Goal: Task Accomplishment & Management: Use online tool/utility

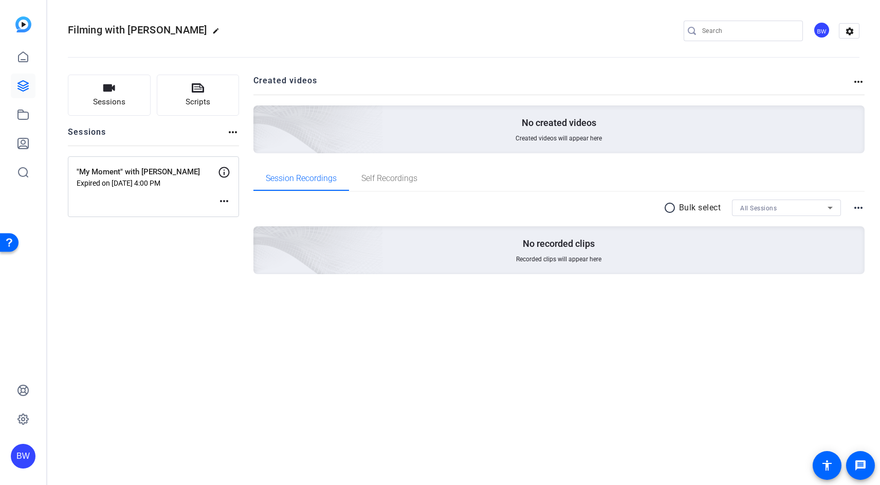
click at [133, 183] on p "Expired on Oct 09, 2025 @ 4:00 PM" at bounding box center [147, 183] width 141 height 8
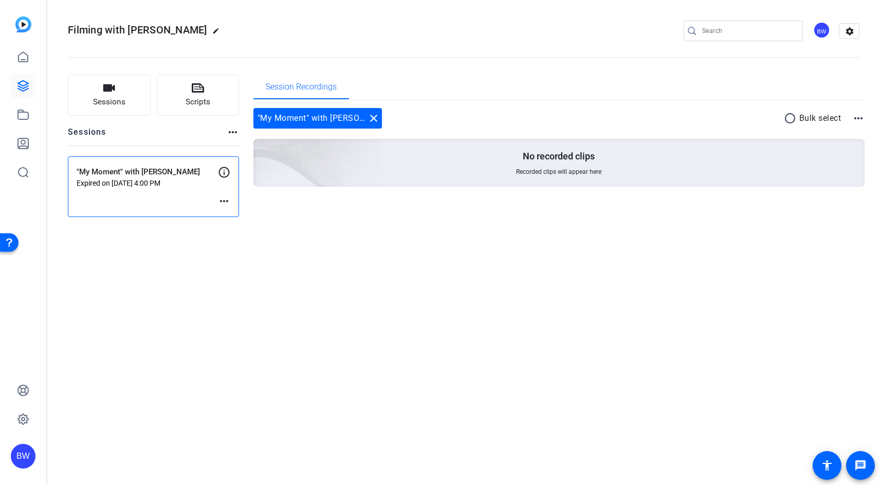
click at [224, 172] on icon at bounding box center [224, 172] width 11 height 11
click at [172, 198] on div ""My Moment" with Melissa Expired on Oct 09, 2025 @ 4:00 PM more_horiz" at bounding box center [153, 186] width 171 height 61
click at [223, 205] on mat-icon "more_horiz" at bounding box center [224, 201] width 12 height 12
click at [231, 216] on span "Edit Session" at bounding box center [249, 216] width 47 height 12
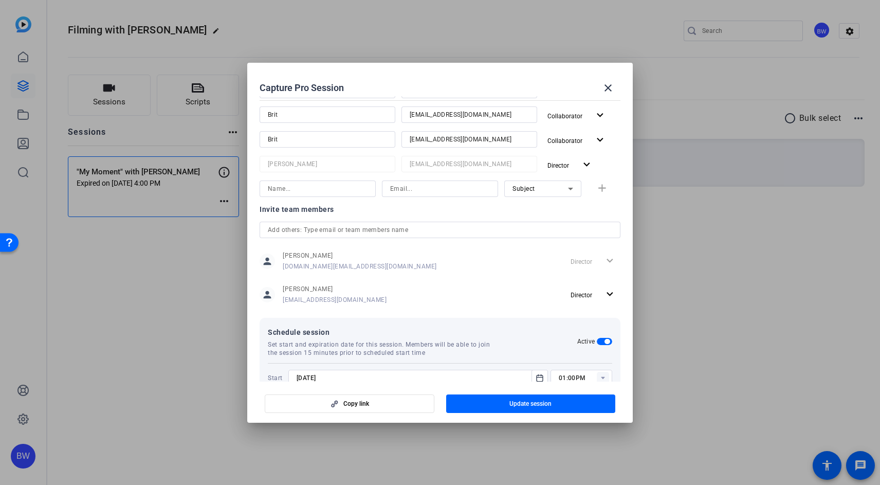
scroll to position [269, 0]
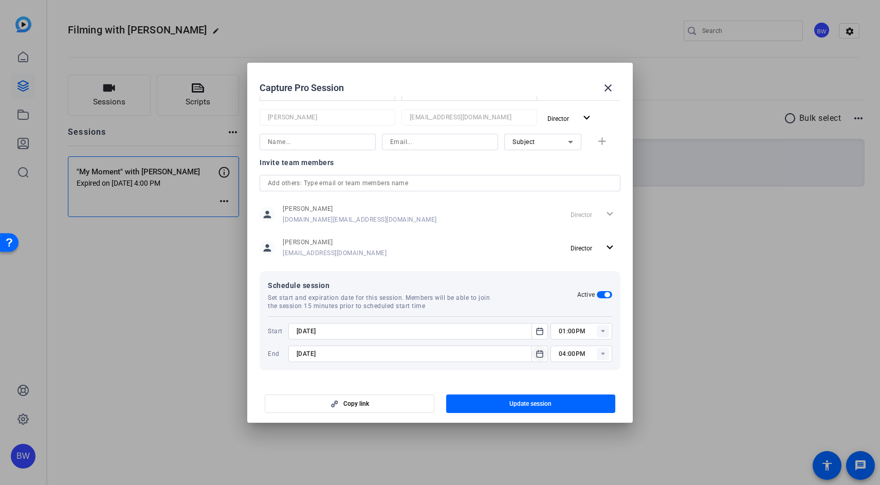
click at [539, 350] on icon "Open calendar" at bounding box center [540, 353] width 8 height 12
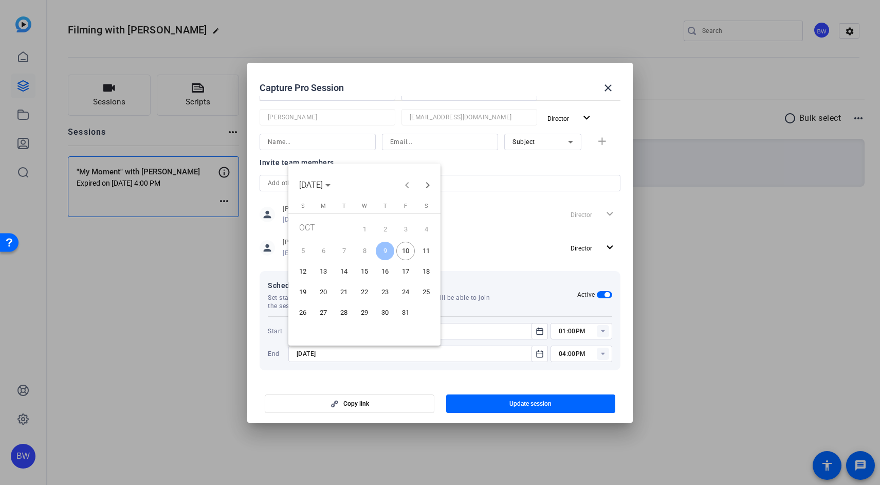
click at [422, 252] on span "11" at bounding box center [426, 251] width 19 height 19
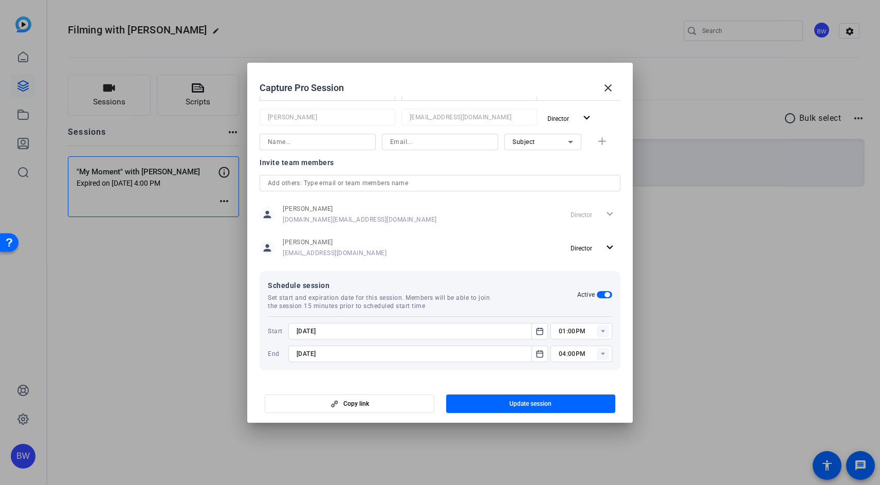
type input "10/11/2025"
click at [514, 407] on span "Update session" at bounding box center [530, 403] width 42 height 8
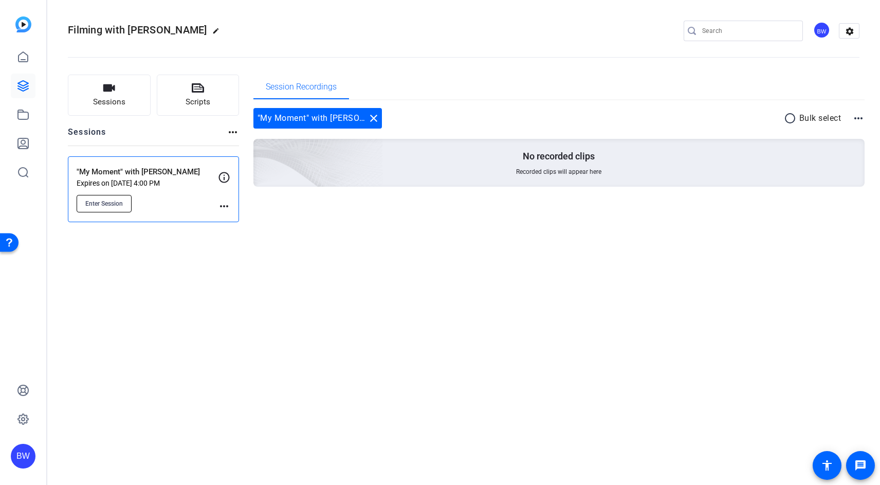
click at [119, 201] on span "Enter Session" at bounding box center [104, 203] width 38 height 8
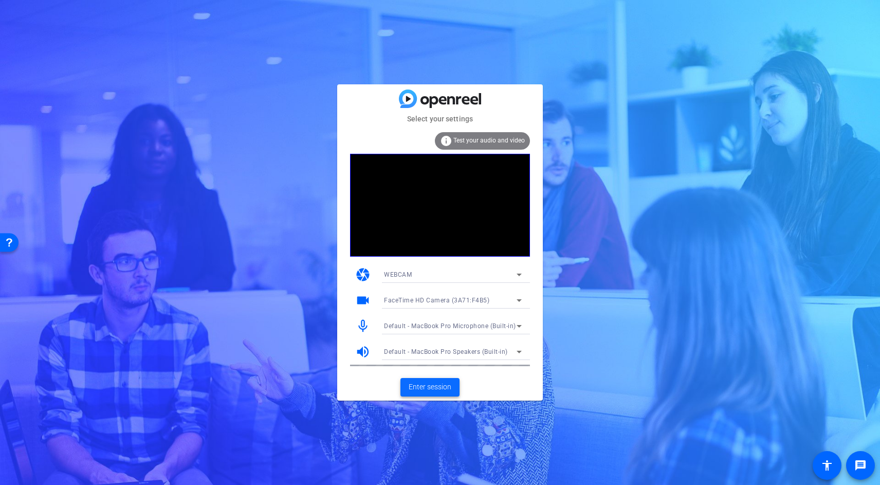
click at [421, 387] on span "Enter session" at bounding box center [430, 386] width 43 height 11
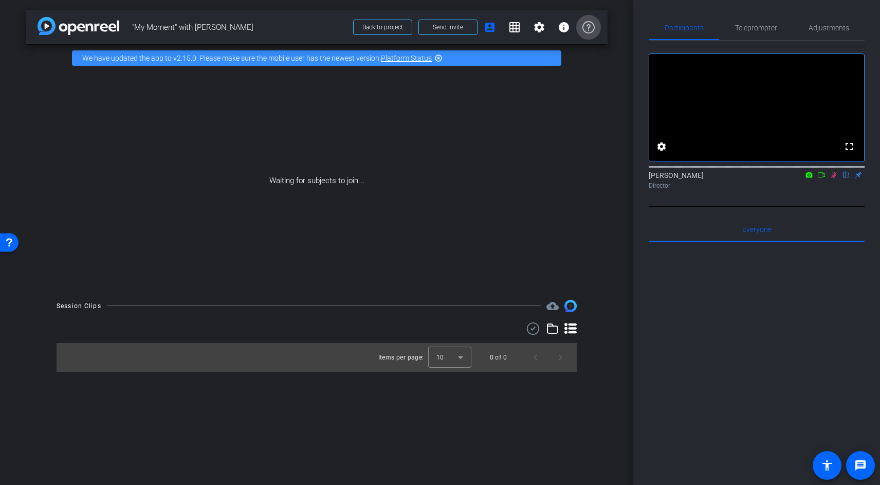
click at [583, 25] on icon at bounding box center [588, 27] width 12 height 12
click at [508, 137] on div "Waiting for subjects to join..." at bounding box center [317, 180] width 582 height 217
click at [563, 30] on mat-icon "info" at bounding box center [564, 27] width 12 height 12
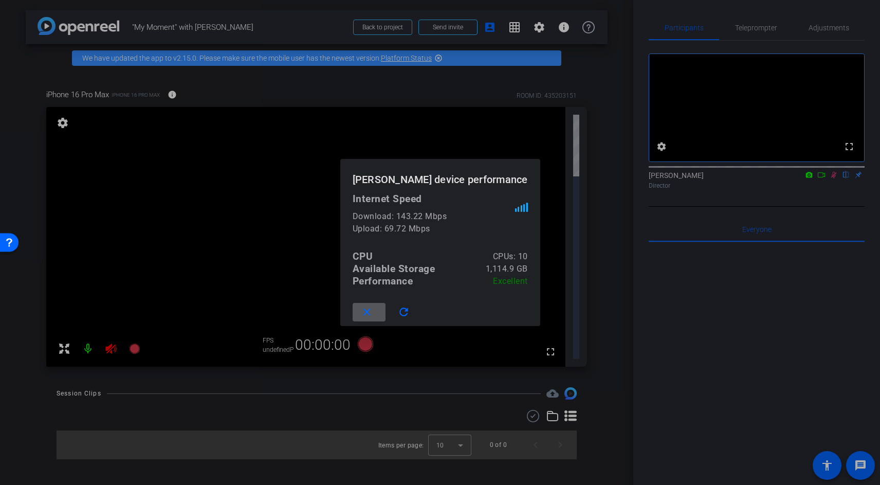
click at [563, 60] on div at bounding box center [440, 242] width 880 height 485
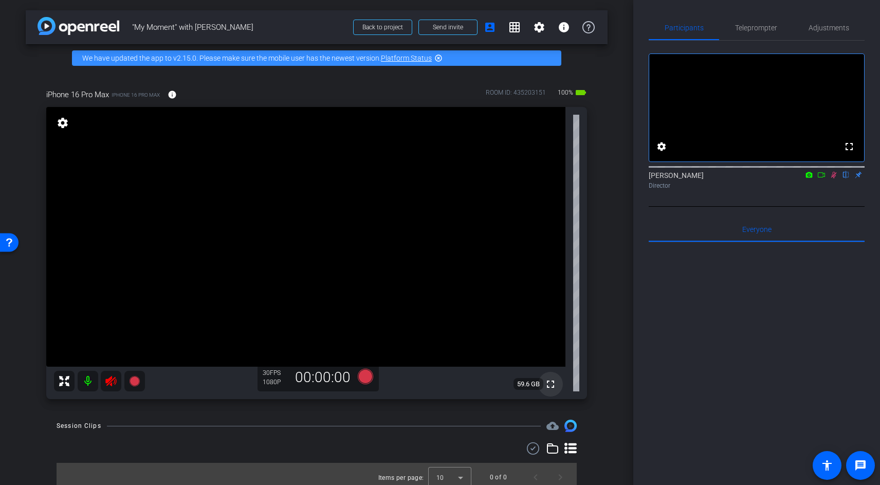
click at [553, 382] on mat-icon "fullscreen" at bounding box center [550, 384] width 12 height 12
click at [833, 178] on icon at bounding box center [834, 174] width 8 height 7
click at [90, 383] on mat-icon at bounding box center [88, 381] width 21 height 21
click at [833, 178] on icon at bounding box center [834, 175] width 4 height 7
click at [750, 21] on span "Teleprompter" at bounding box center [756, 27] width 42 height 25
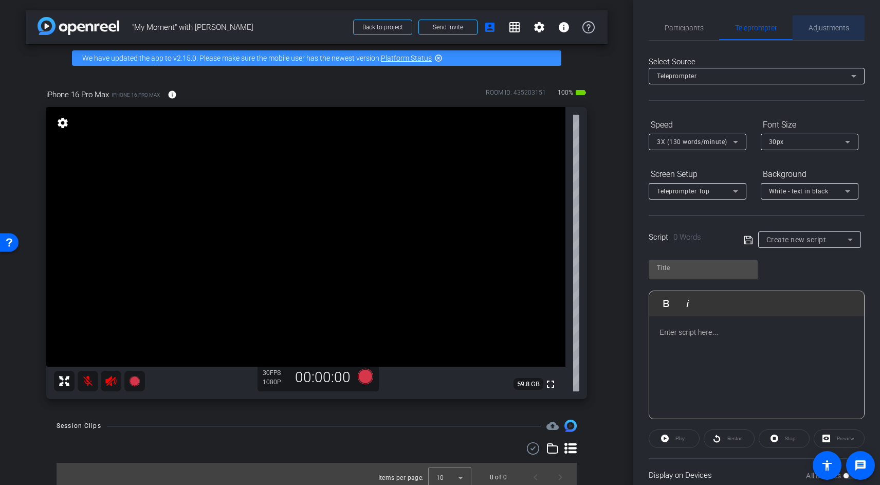
click at [802, 24] on div "Adjustments" at bounding box center [829, 27] width 72 height 25
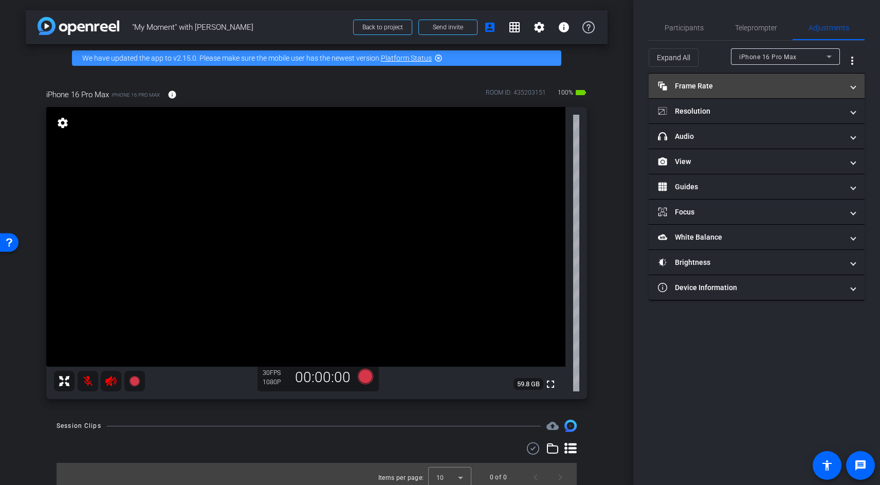
click at [719, 87] on mat-panel-title "Frame Rate Frame Rate" at bounding box center [750, 86] width 185 height 11
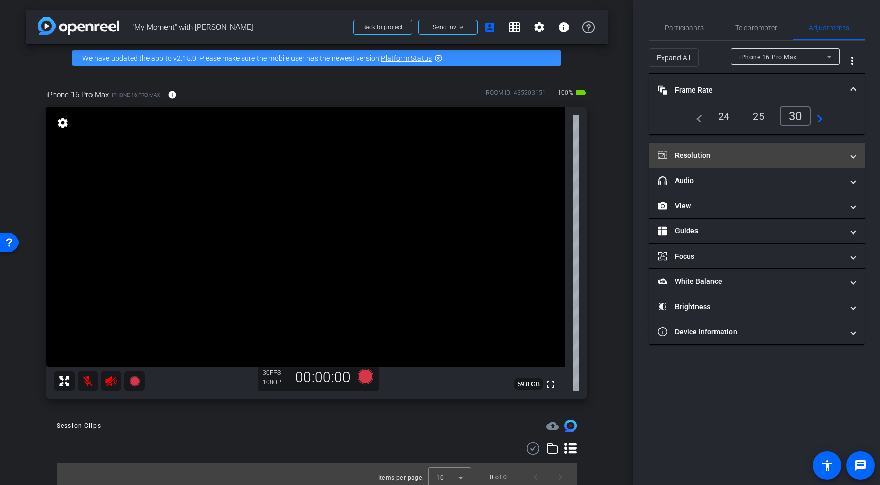
click at [711, 159] on mat-panel-title "Resolution" at bounding box center [750, 155] width 185 height 11
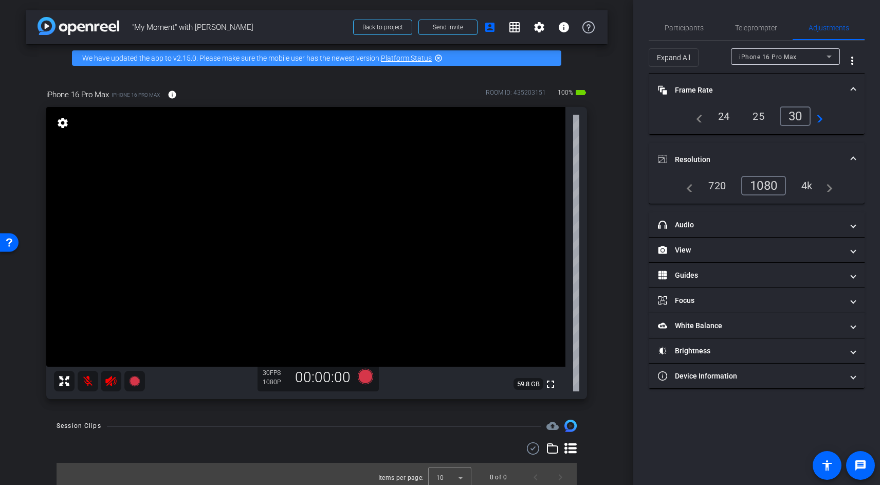
click at [806, 189] on div "4k" at bounding box center [807, 185] width 27 height 17
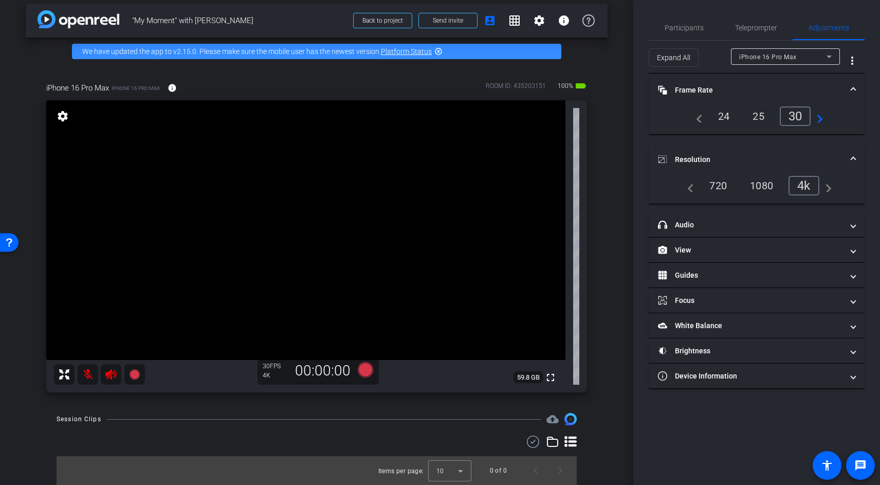
click at [531, 376] on span "59.8 GB" at bounding box center [528, 377] width 30 height 12
click at [619, 258] on div "arrow_back "My Moment" with [PERSON_NAME] Back to project Send invite account_b…" at bounding box center [316, 235] width 633 height 485
click at [758, 63] on div "iPhone 16 Pro Max" at bounding box center [785, 56] width 93 height 16
click at [726, 53] on div at bounding box center [440, 242] width 880 height 485
click at [712, 59] on div "Expand All" at bounding box center [690, 57] width 82 height 19
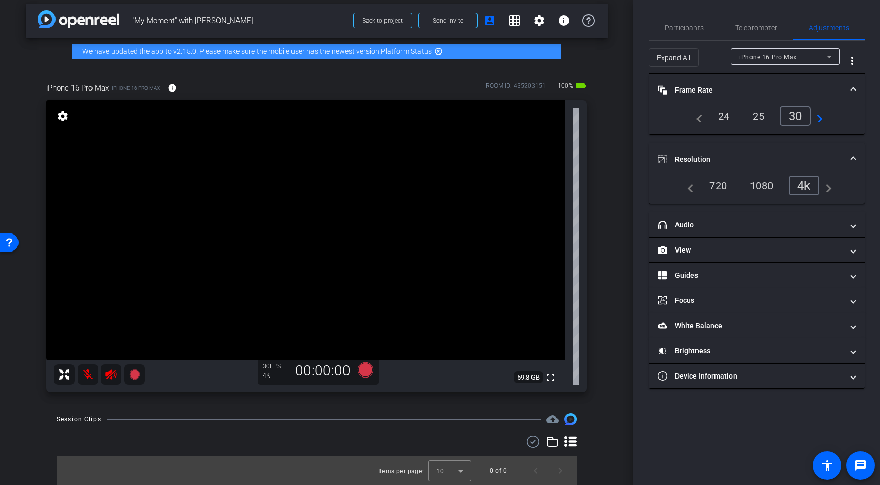
click at [806, 187] on div "4k" at bounding box center [803, 186] width 31 height 20
click at [797, 111] on div "30" at bounding box center [795, 116] width 31 height 20
click at [829, 56] on icon at bounding box center [828, 57] width 5 height 3
click at [866, 50] on div at bounding box center [440, 242] width 880 height 485
click at [715, 64] on div "Expand All" at bounding box center [690, 57] width 82 height 19
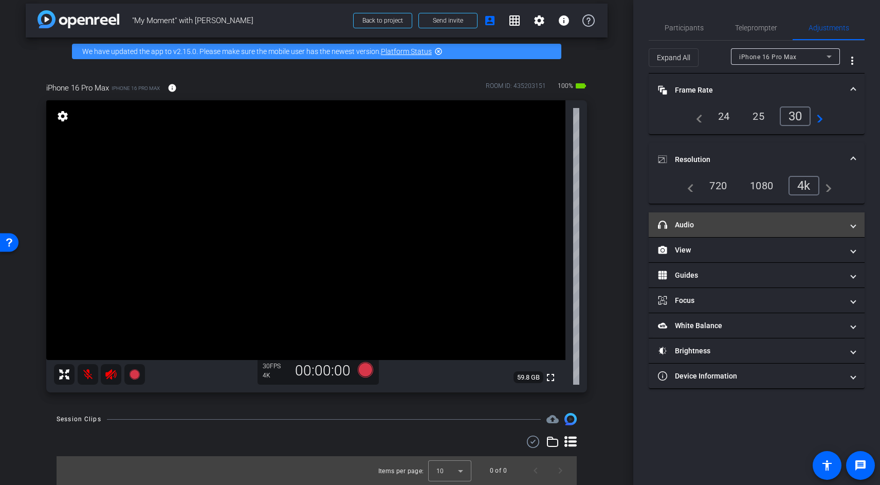
click at [712, 228] on mat-panel-title "headphone icon Audio" at bounding box center [750, 224] width 185 height 11
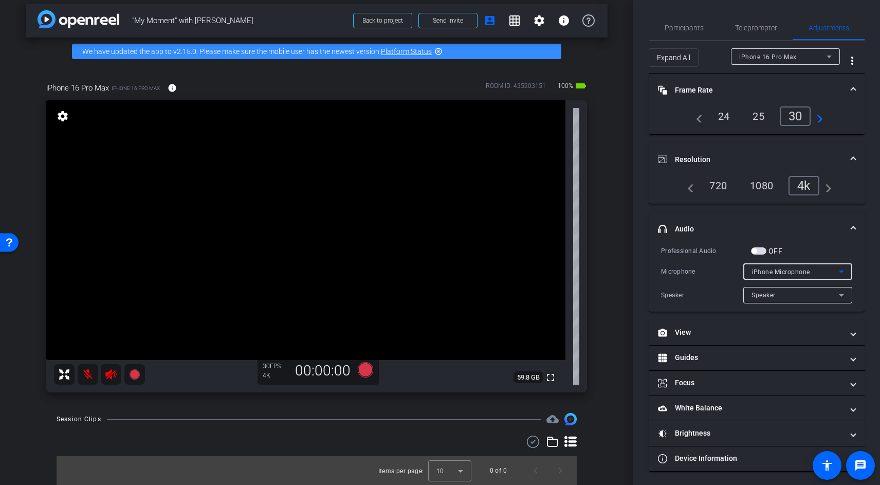
click at [785, 269] on span "iPhone Microphone" at bounding box center [780, 271] width 59 height 7
click at [798, 245] on div at bounding box center [440, 242] width 880 height 485
click at [779, 293] on div "Speaker" at bounding box center [794, 294] width 87 height 13
click at [797, 241] on div at bounding box center [440, 242] width 880 height 485
click at [761, 256] on div "Professional Audio OFF Microphone iPhone Microphone Speaker Speaker" at bounding box center [756, 274] width 191 height 58
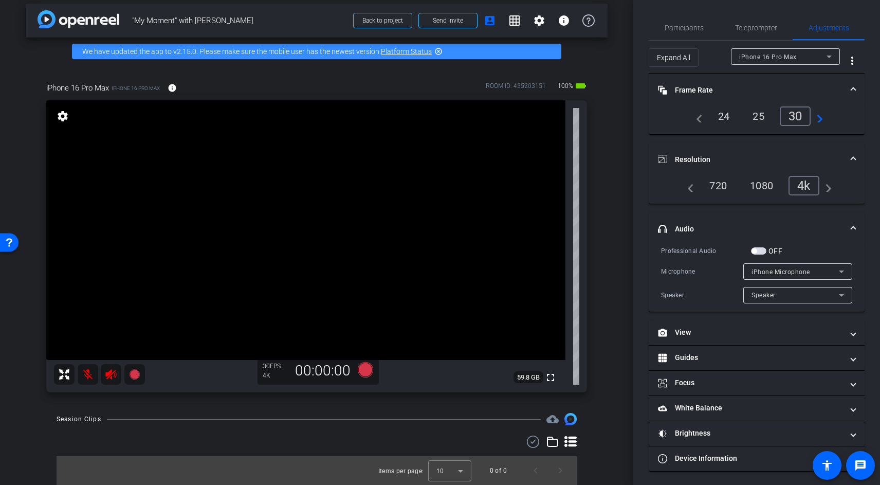
click at [761, 251] on span "button" at bounding box center [758, 250] width 15 height 7
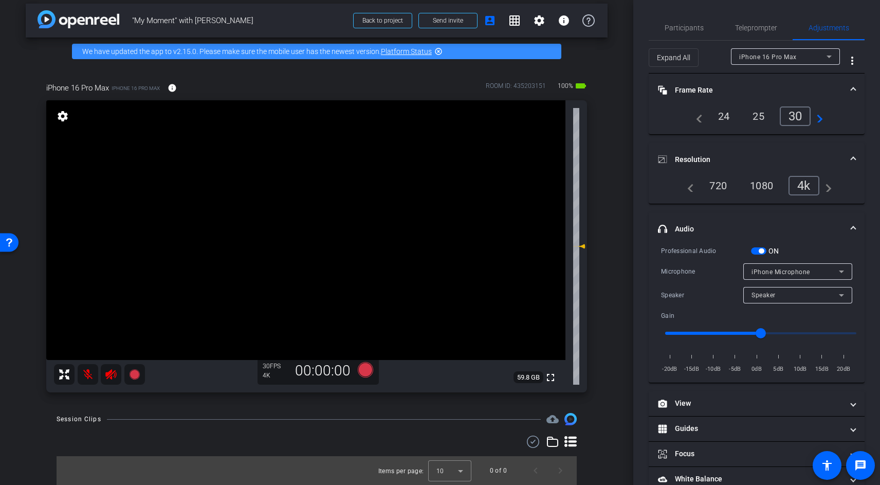
click at [772, 287] on div "Speaker" at bounding box center [797, 295] width 93 height 16
click at [772, 274] on div at bounding box center [440, 242] width 880 height 485
click at [772, 274] on span "iPhone Microphone" at bounding box center [780, 271] width 59 height 7
click at [782, 245] on div at bounding box center [440, 242] width 880 height 485
click at [752, 248] on span "button" at bounding box center [758, 250] width 15 height 7
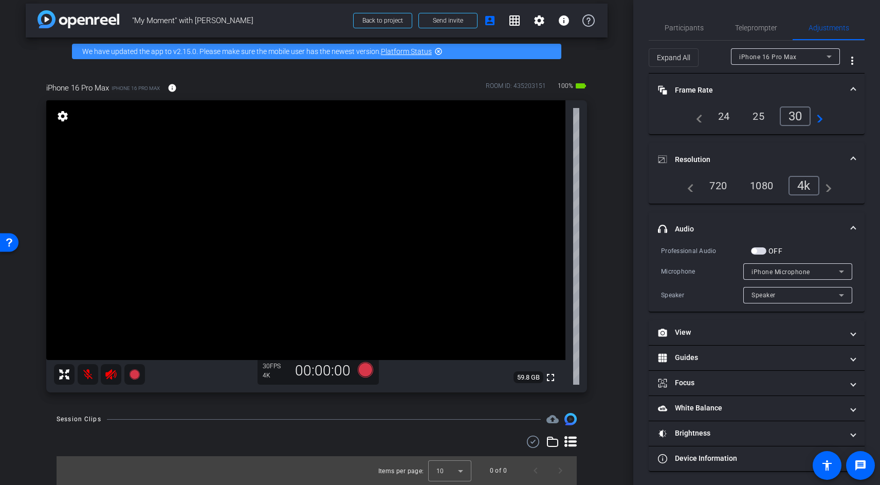
click at [767, 273] on span "iPhone Microphone" at bounding box center [780, 271] width 59 height 7
click at [767, 273] on div at bounding box center [440, 242] width 880 height 485
click at [762, 252] on span "button" at bounding box center [758, 250] width 15 height 7
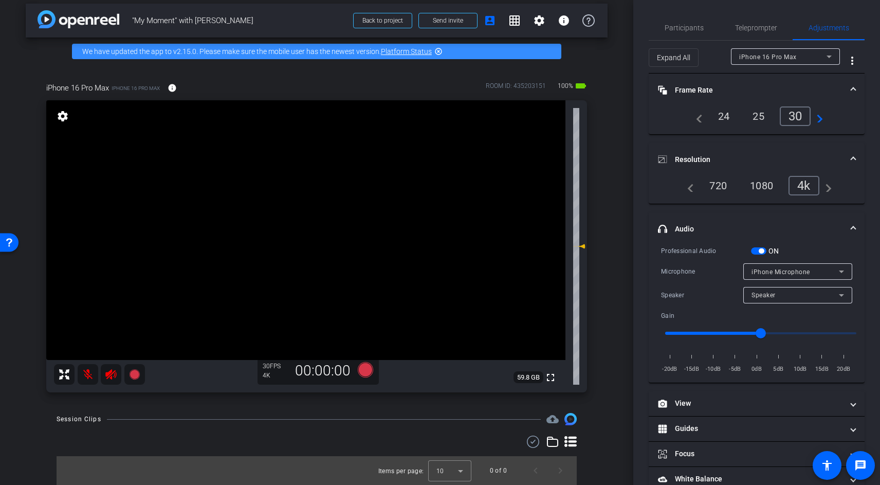
click at [762, 299] on div "Speaker" at bounding box center [794, 294] width 87 height 13
click at [762, 299] on div at bounding box center [440, 242] width 880 height 485
click at [778, 272] on span "iPhone Microphone" at bounding box center [780, 271] width 59 height 7
click at [778, 272] on div at bounding box center [440, 242] width 880 height 485
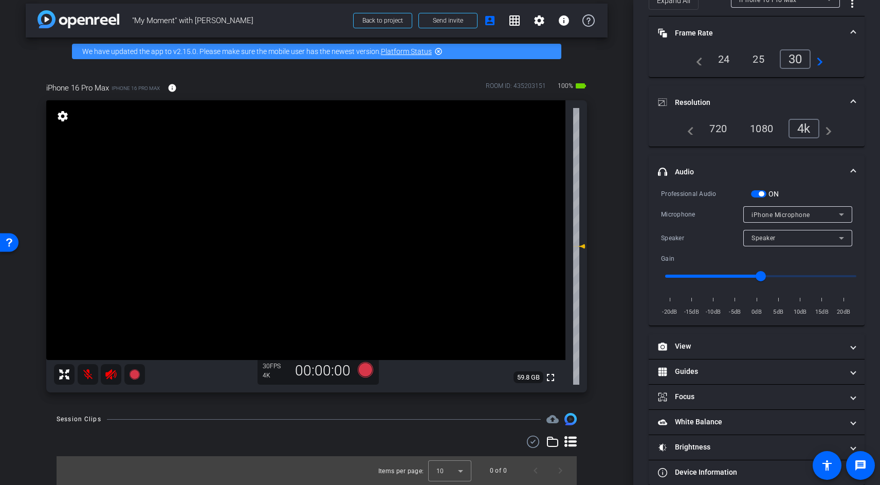
scroll to position [72, 0]
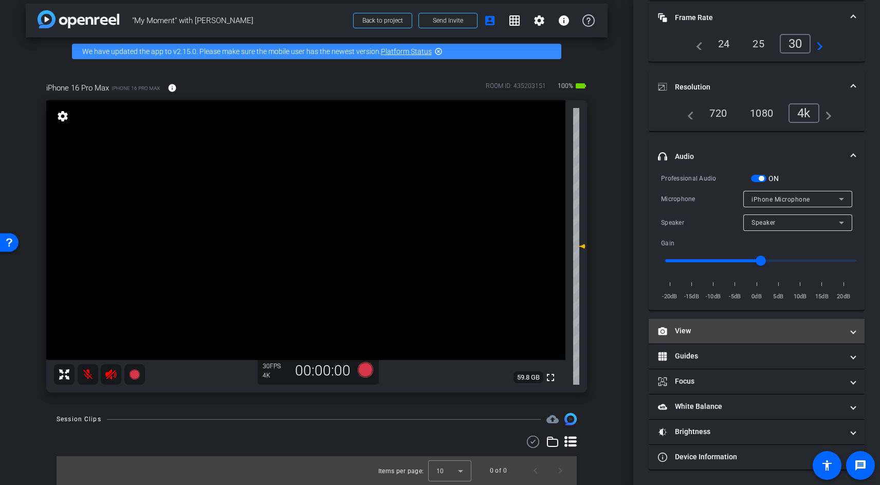
click at [731, 319] on mat-expansion-panel-header "View" at bounding box center [757, 331] width 216 height 25
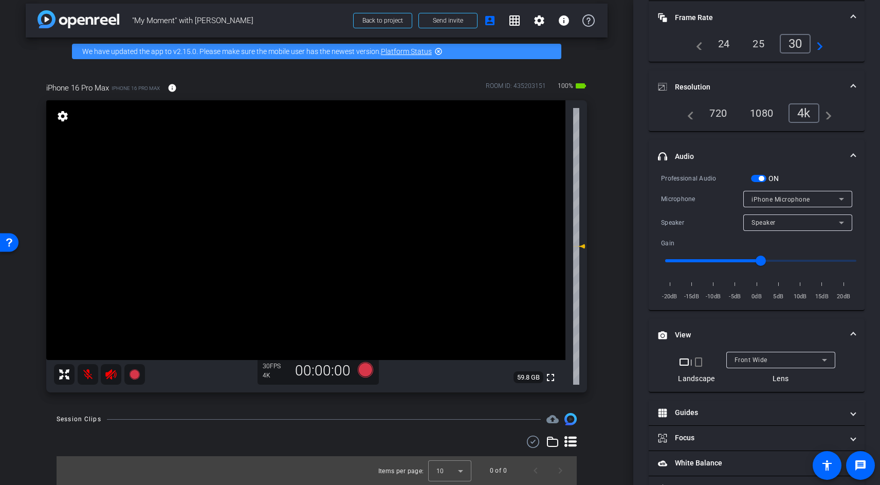
click at [763, 181] on span "button" at bounding box center [758, 178] width 15 height 7
click at [762, 179] on span "button" at bounding box center [758, 178] width 15 height 7
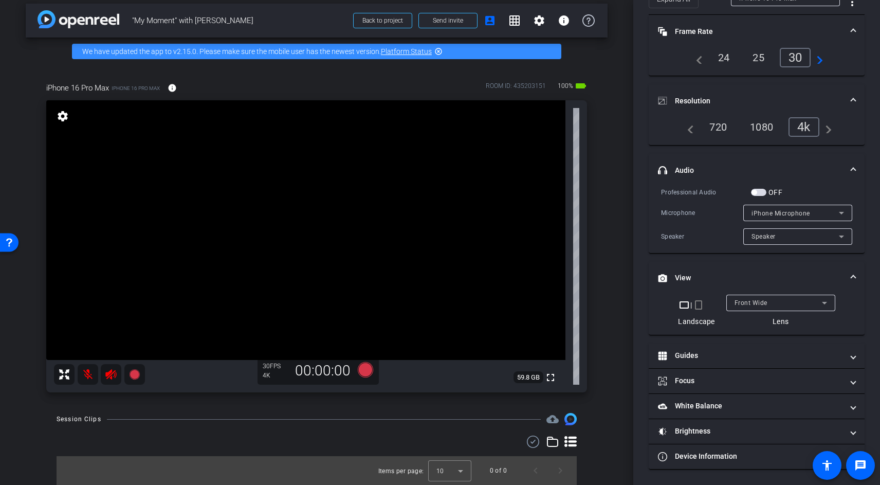
scroll to position [58, 0]
click at [759, 198] on div "Professional Audio OFF Microphone iPhone Microphone Speaker Speaker" at bounding box center [756, 216] width 191 height 58
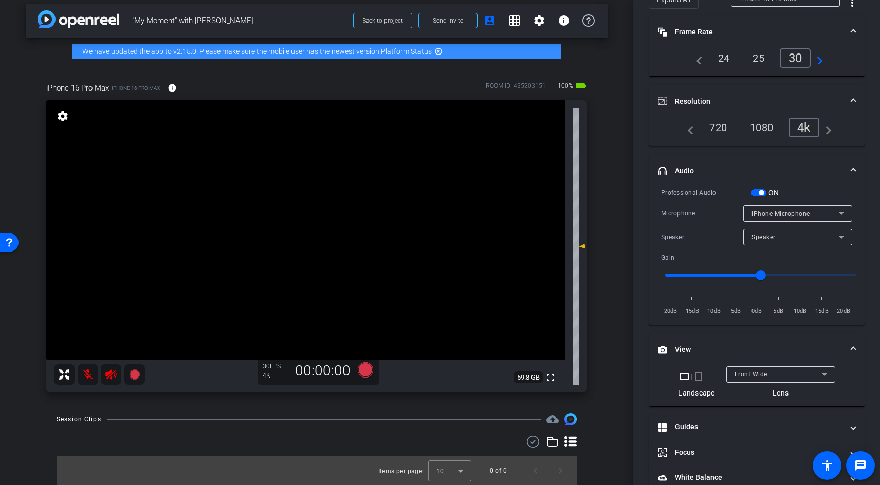
click at [781, 167] on mat-panel-title "headphone icon Audio" at bounding box center [750, 171] width 185 height 11
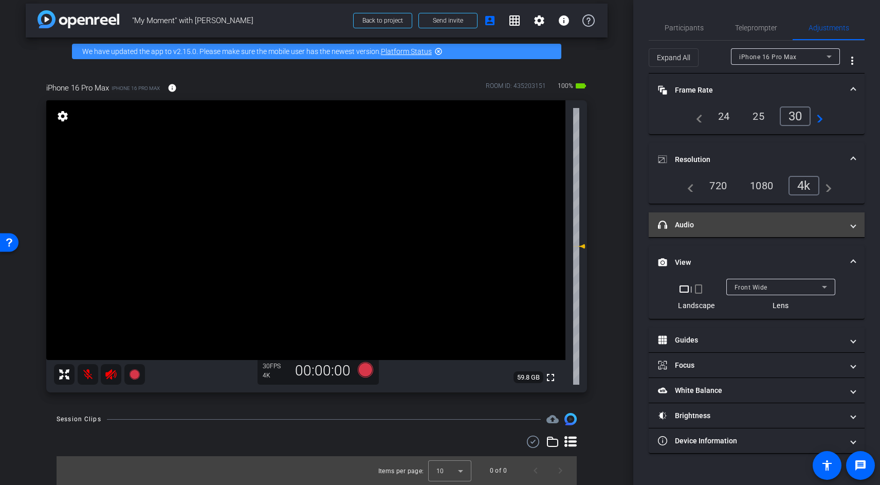
scroll to position [0, 0]
click at [771, 221] on mat-panel-title "headphone icon Audio" at bounding box center [750, 224] width 185 height 11
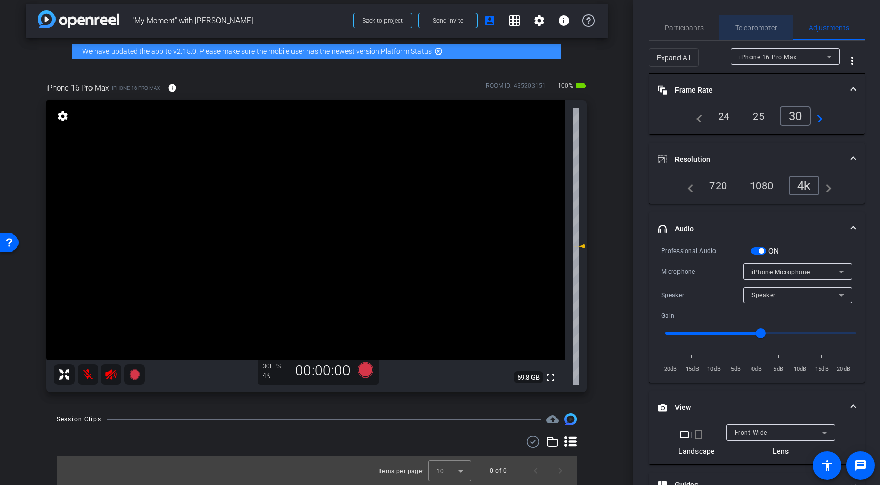
click at [760, 23] on span "Teleprompter" at bounding box center [756, 27] width 42 height 25
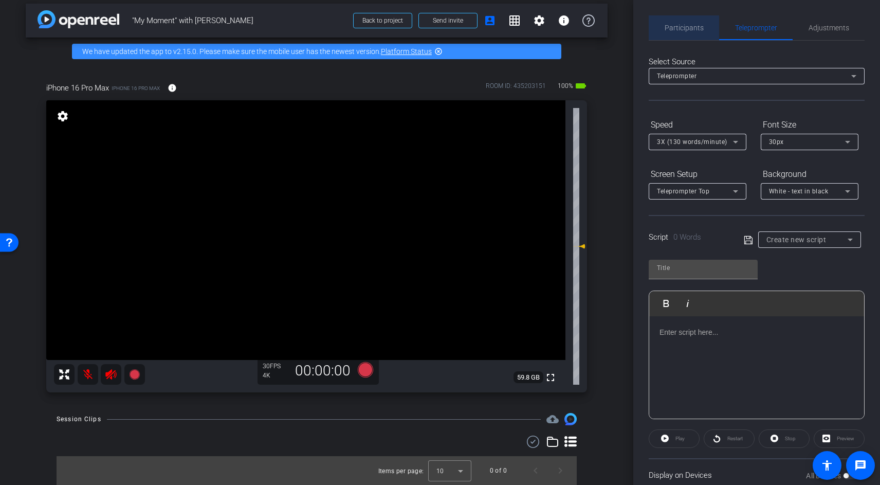
click at [681, 26] on span "Participants" at bounding box center [684, 27] width 39 height 7
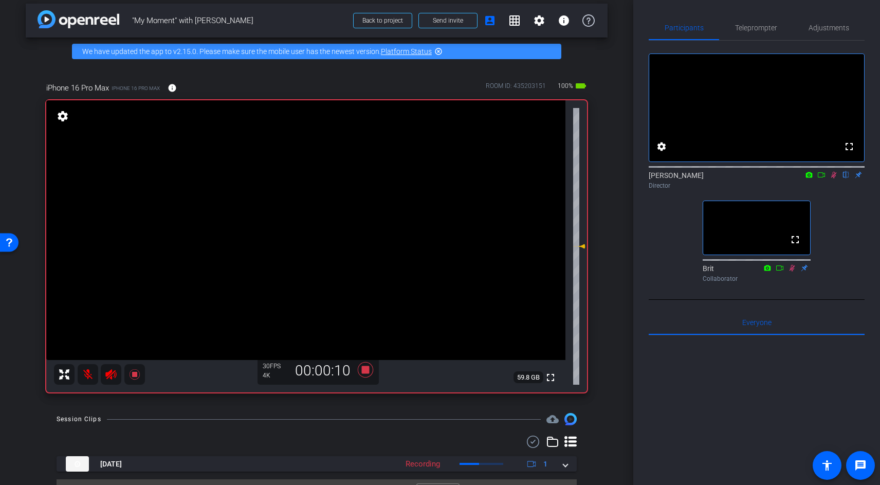
click at [88, 375] on mat-icon at bounding box center [88, 374] width 21 height 21
click at [87, 373] on mat-icon at bounding box center [88, 374] width 21 height 21
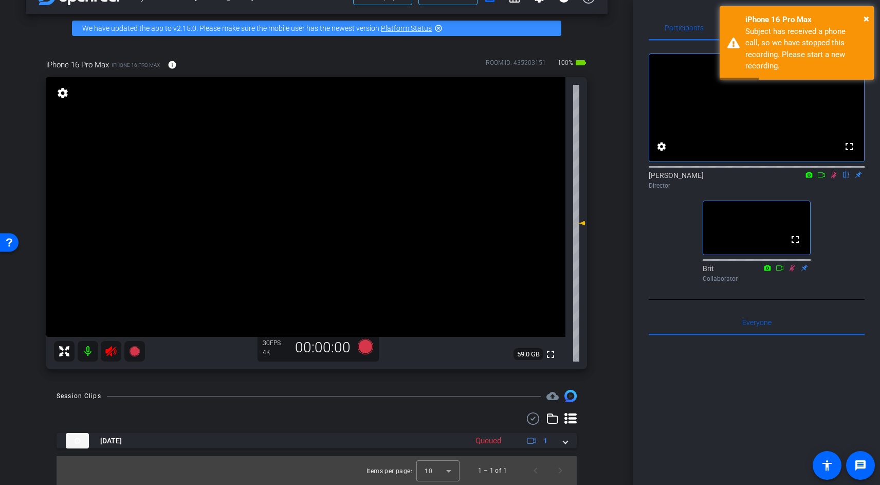
click at [109, 349] on icon at bounding box center [110, 351] width 11 height 10
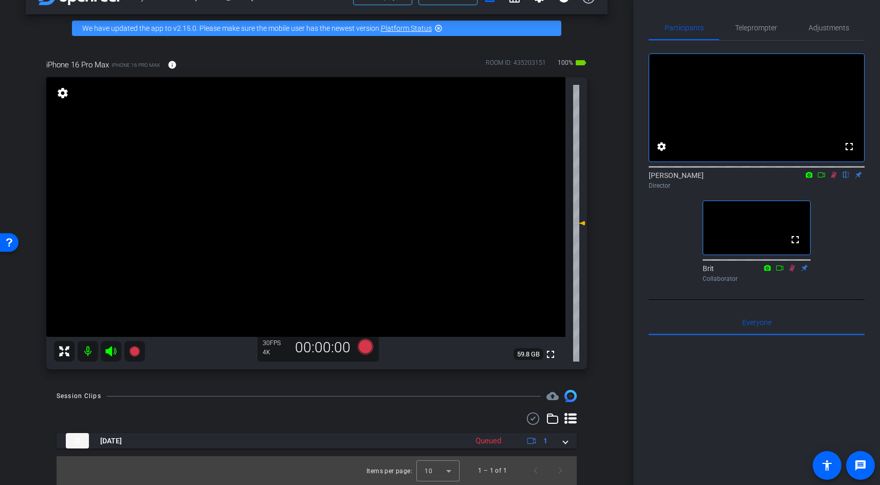
click at [84, 349] on mat-icon at bounding box center [88, 351] width 21 height 21
click at [89, 348] on mat-icon at bounding box center [88, 351] width 21 height 21
click at [88, 352] on mat-icon at bounding box center [88, 351] width 21 height 21
click at [368, 342] on icon at bounding box center [365, 346] width 15 height 15
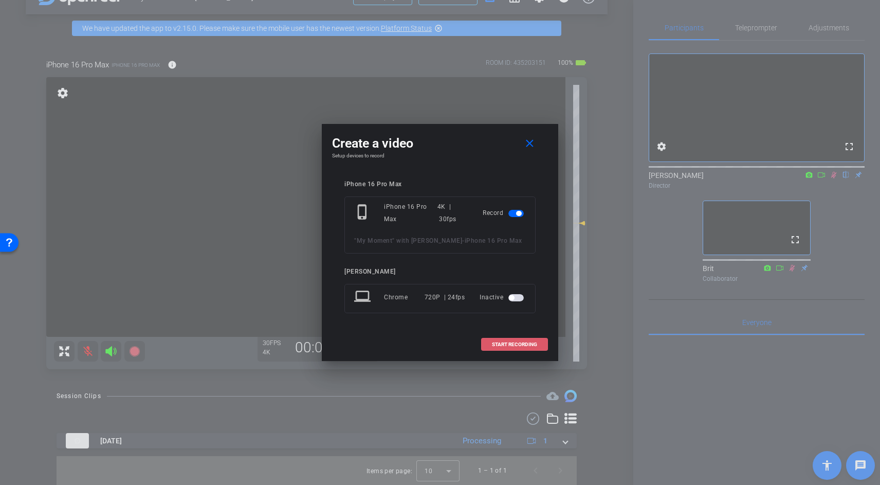
click at [513, 343] on span "START RECORDING" at bounding box center [514, 344] width 45 height 5
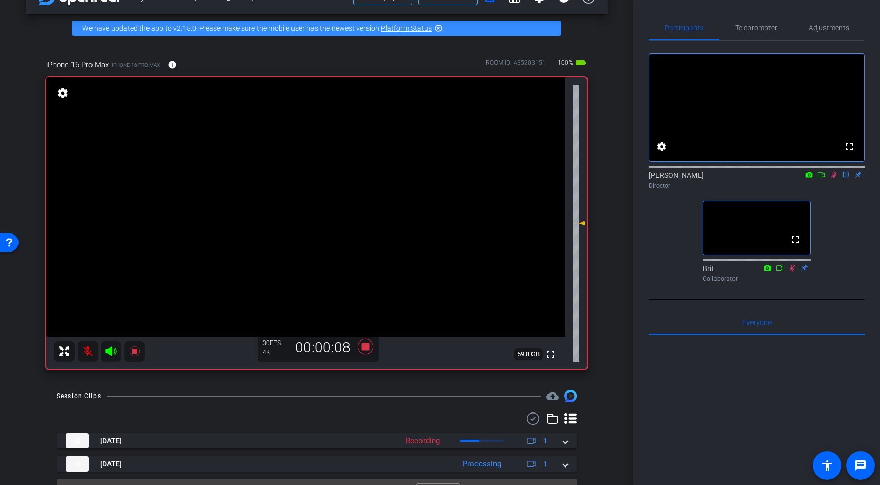
click at [86, 351] on mat-icon at bounding box center [88, 351] width 21 height 21
click at [88, 353] on mat-icon at bounding box center [88, 351] width 21 height 21
click at [87, 352] on mat-icon at bounding box center [88, 351] width 21 height 21
click at [86, 352] on mat-icon at bounding box center [88, 351] width 21 height 21
click at [90, 352] on mat-icon at bounding box center [88, 351] width 21 height 21
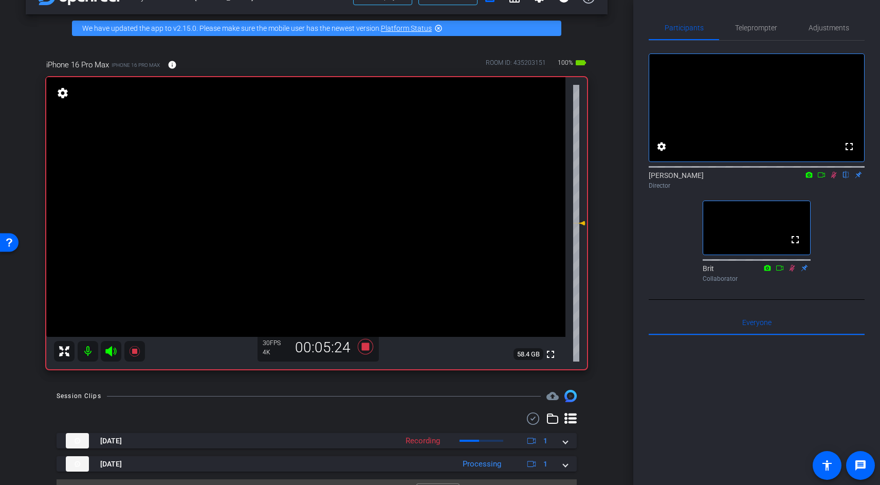
click at [88, 351] on mat-icon at bounding box center [88, 351] width 21 height 21
click at [86, 354] on mat-icon at bounding box center [88, 351] width 21 height 21
click at [90, 350] on mat-icon at bounding box center [88, 351] width 21 height 21
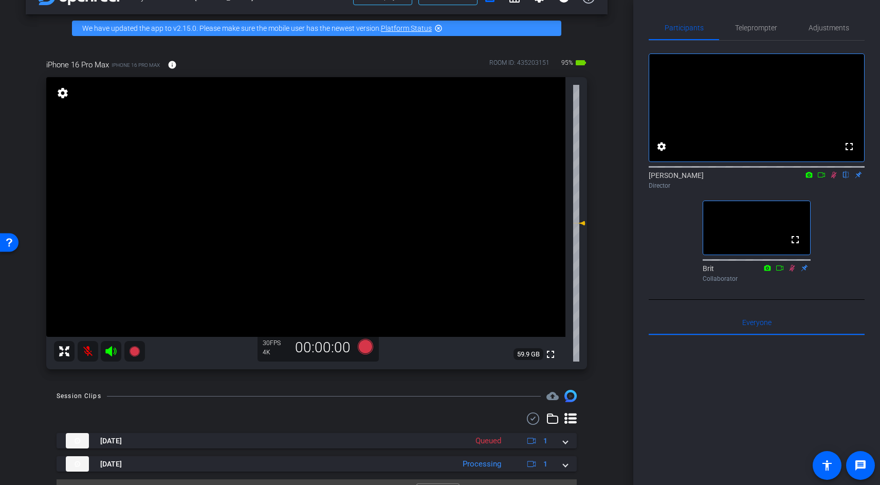
click at [87, 351] on mat-icon at bounding box center [88, 351] width 21 height 21
click at [82, 352] on mat-icon at bounding box center [88, 351] width 21 height 21
click at [87, 354] on mat-icon at bounding box center [88, 351] width 21 height 21
click at [368, 345] on icon at bounding box center [365, 346] width 15 height 15
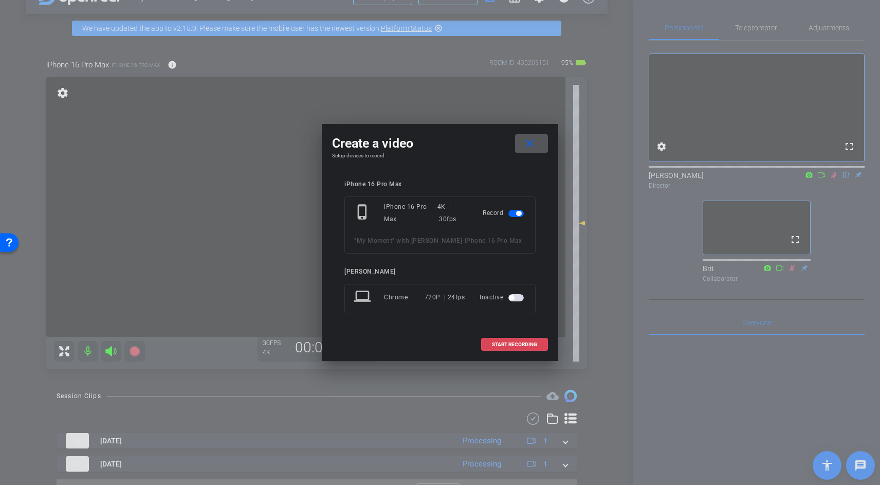
click at [532, 342] on span "START RECORDING" at bounding box center [514, 344] width 45 height 5
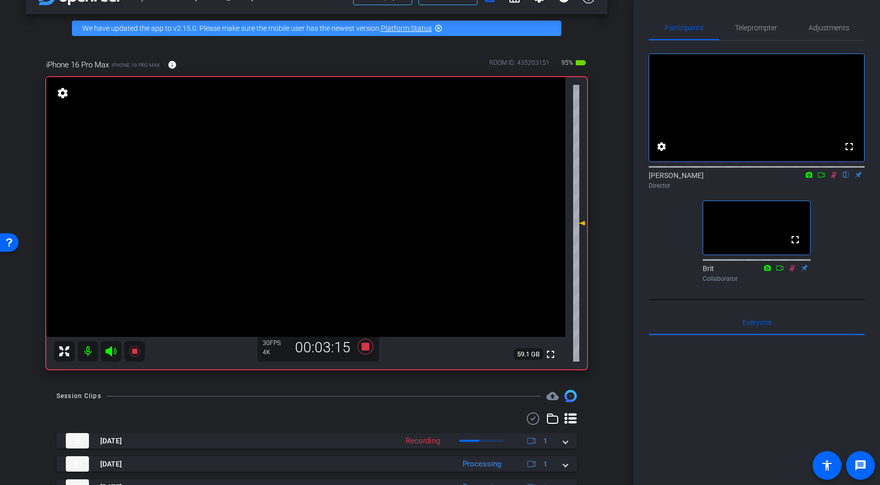
click at [85, 350] on mat-icon at bounding box center [88, 351] width 21 height 21
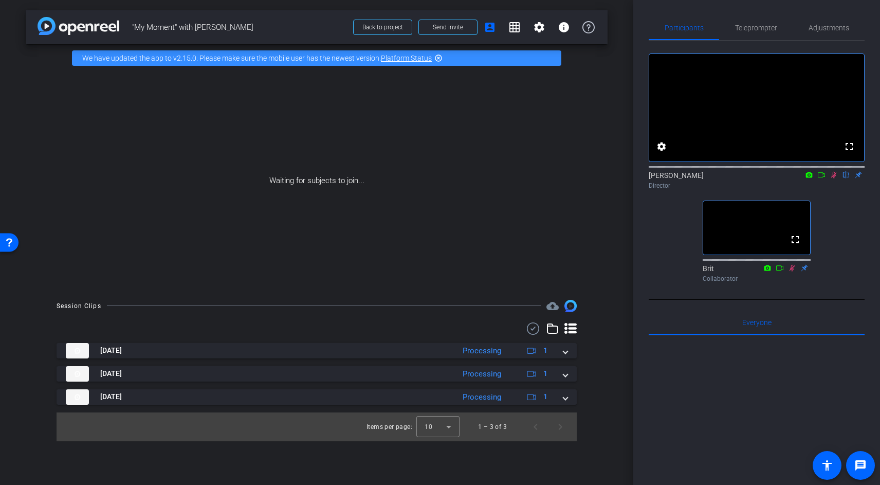
scroll to position [0, 0]
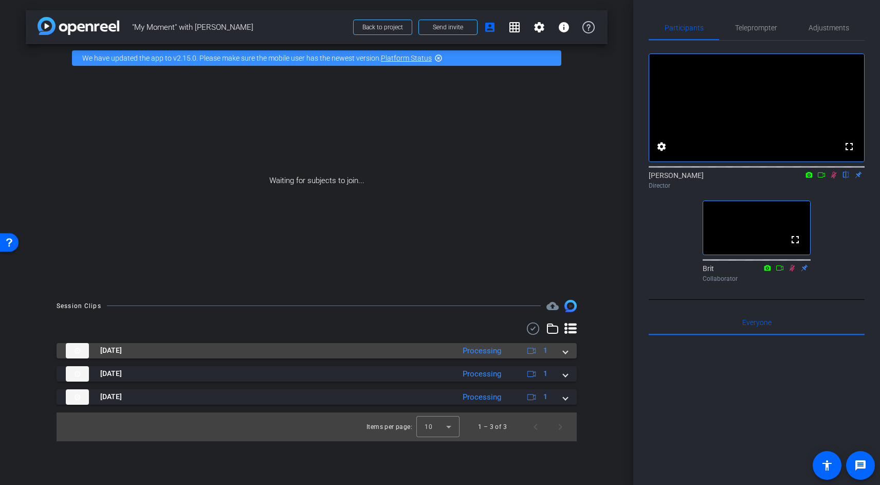
click at [564, 354] on span at bounding box center [565, 350] width 4 height 11
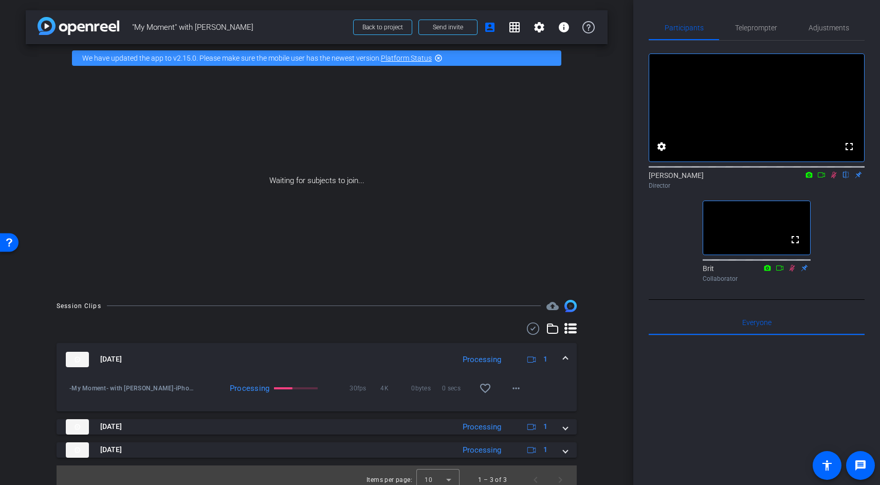
click at [791, 271] on icon at bounding box center [792, 267] width 8 height 7
click at [834, 178] on icon at bounding box center [834, 174] width 8 height 7
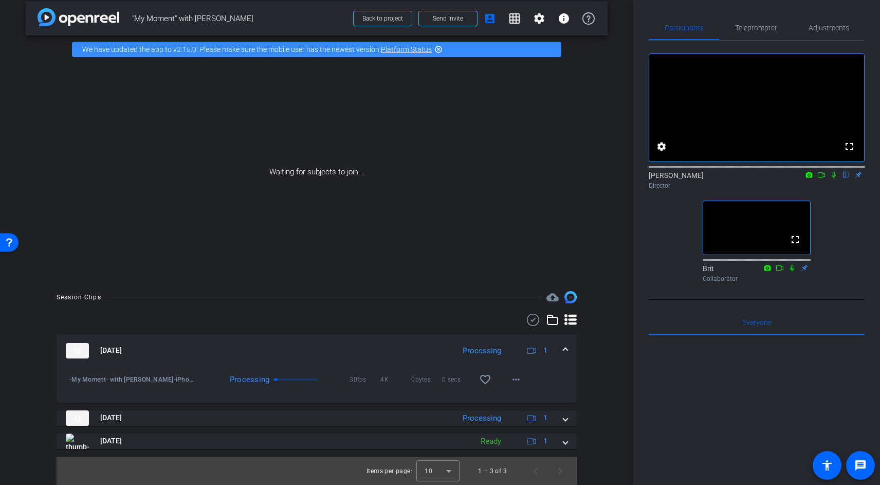
scroll to position [9, 0]
click at [527, 173] on div "Waiting for subjects to join..." at bounding box center [317, 171] width 582 height 217
click at [445, 181] on div "Waiting for subjects to join..." at bounding box center [317, 171] width 582 height 217
click at [500, 65] on div "Waiting for subjects to join..." at bounding box center [317, 171] width 582 height 217
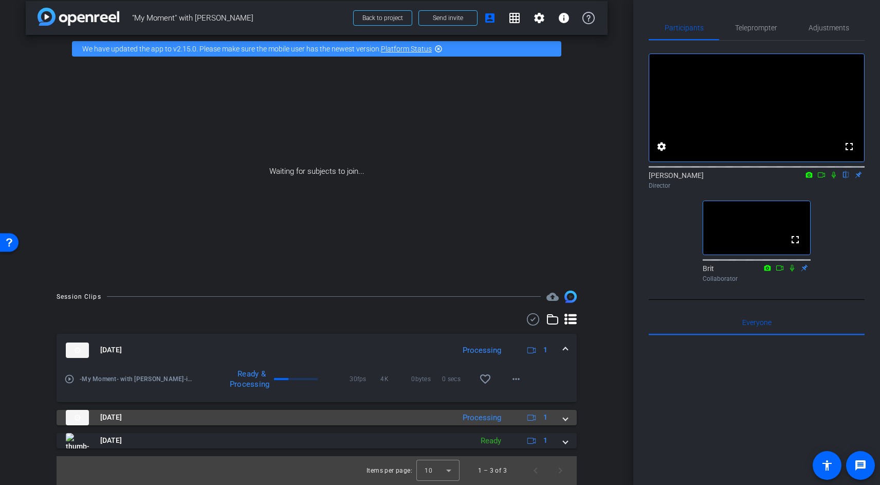
click at [427, 417] on mat-panel-title "[DATE]" at bounding box center [257, 417] width 383 height 15
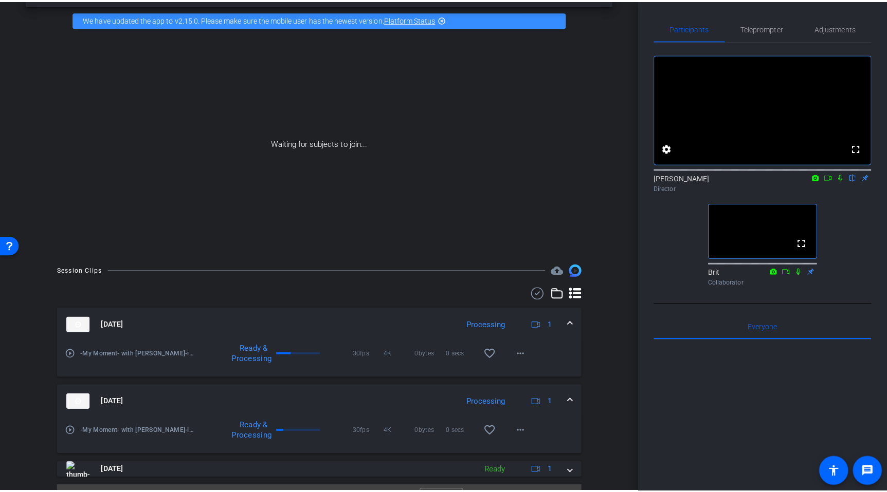
scroll to position [62, 0]
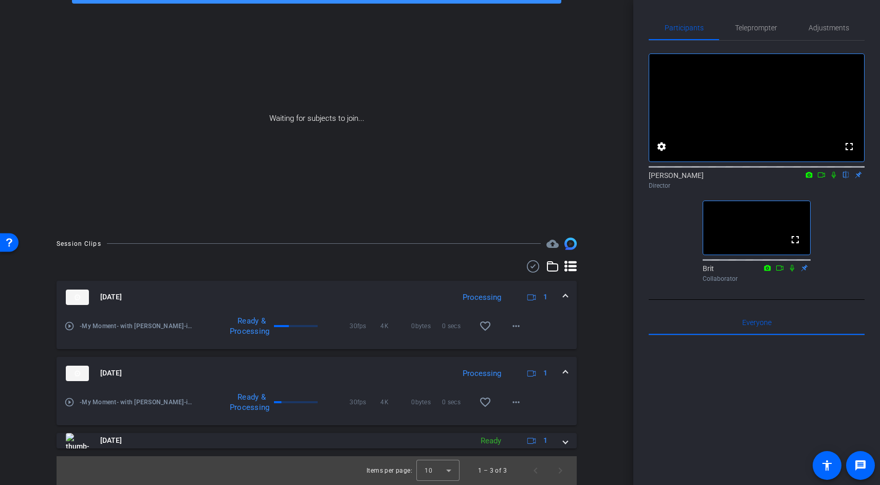
click at [859, 397] on div at bounding box center [757, 462] width 216 height 254
click at [788, 463] on div at bounding box center [757, 462] width 216 height 254
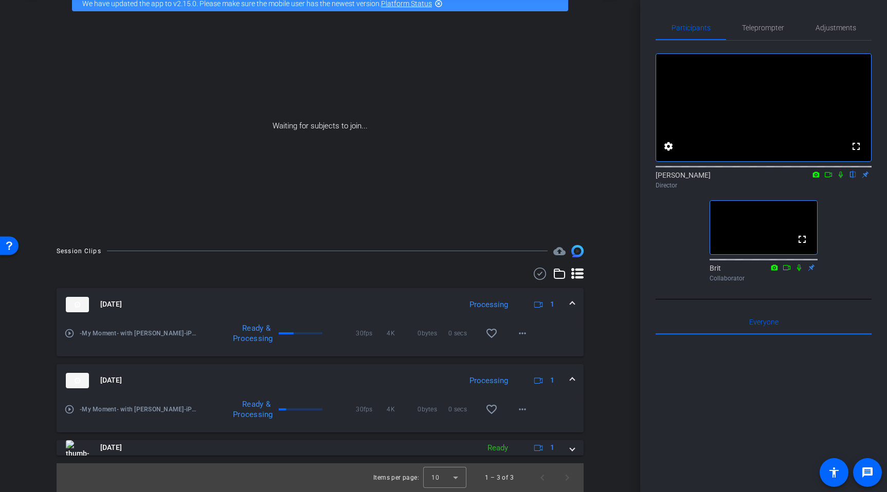
scroll to position [54, 0]
click at [335, 159] on div "Waiting for subjects to join..." at bounding box center [320, 125] width 589 height 217
click at [460, 238] on div "arrow_back "My Moment" with [PERSON_NAME] Back to project Send invite account_b…" at bounding box center [320, 192] width 640 height 492
click at [826, 179] on mat-icon at bounding box center [828, 174] width 12 height 9
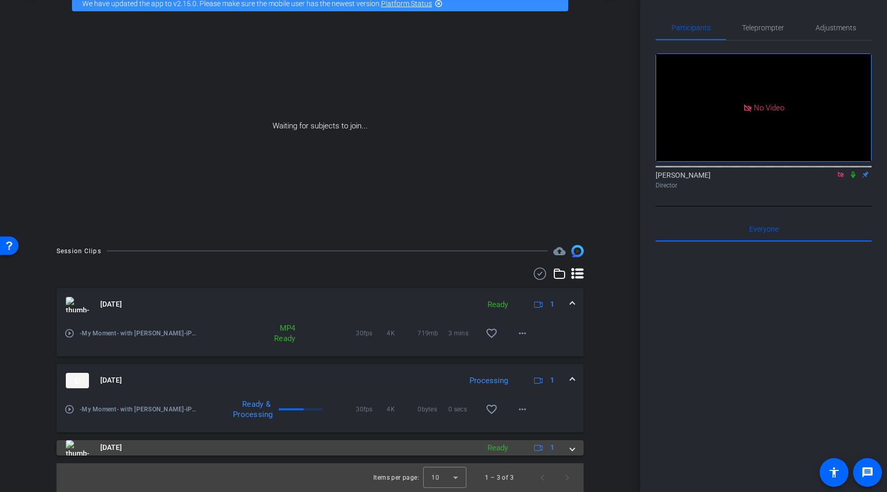
click at [479, 449] on div "[DATE] Ready 1" at bounding box center [318, 447] width 504 height 15
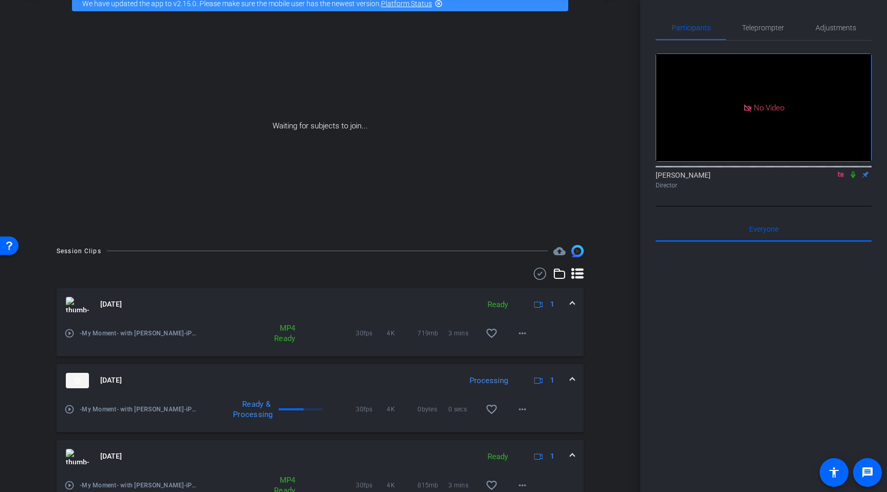
scroll to position [107, 0]
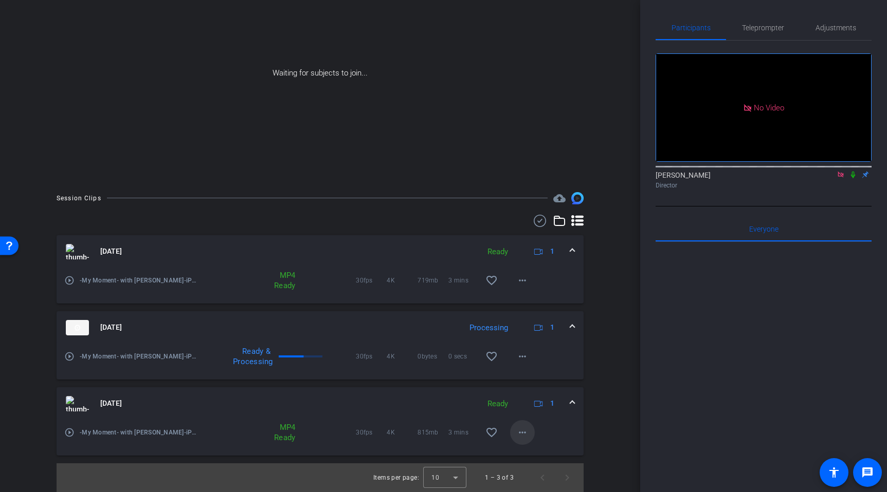
click at [530, 435] on span at bounding box center [522, 432] width 25 height 25
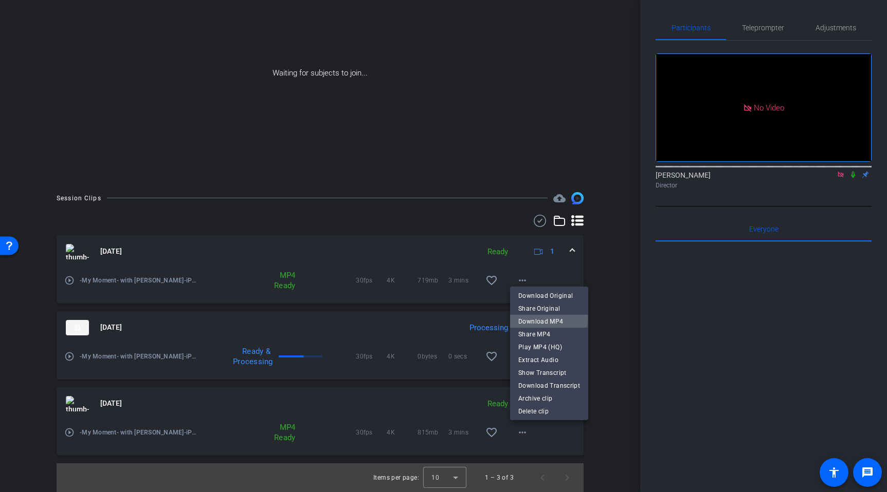
click at [539, 317] on span "Download MP4" at bounding box center [549, 322] width 62 height 12
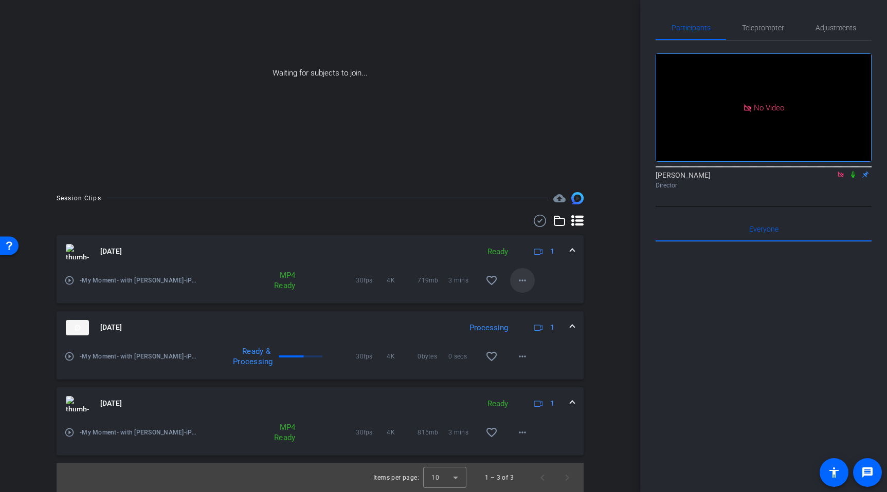
click at [525, 286] on mat-icon "more_horiz" at bounding box center [522, 280] width 12 height 12
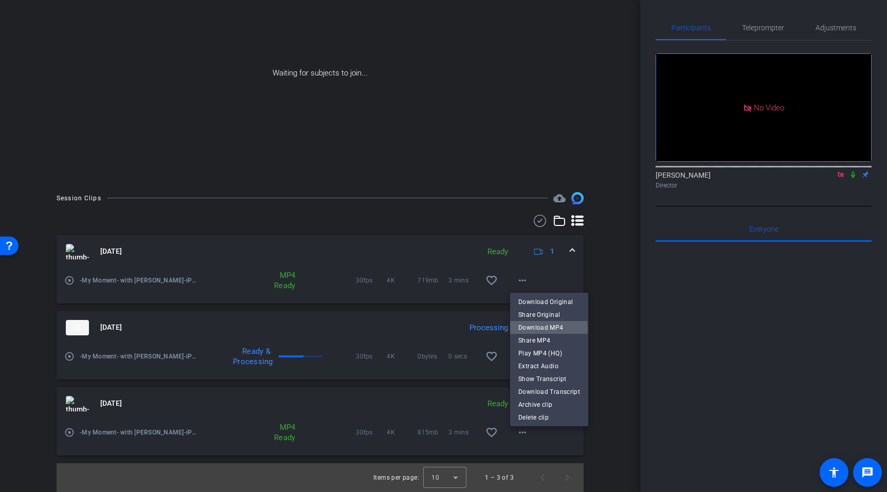
click at [543, 328] on span "Download MP4" at bounding box center [549, 328] width 62 height 12
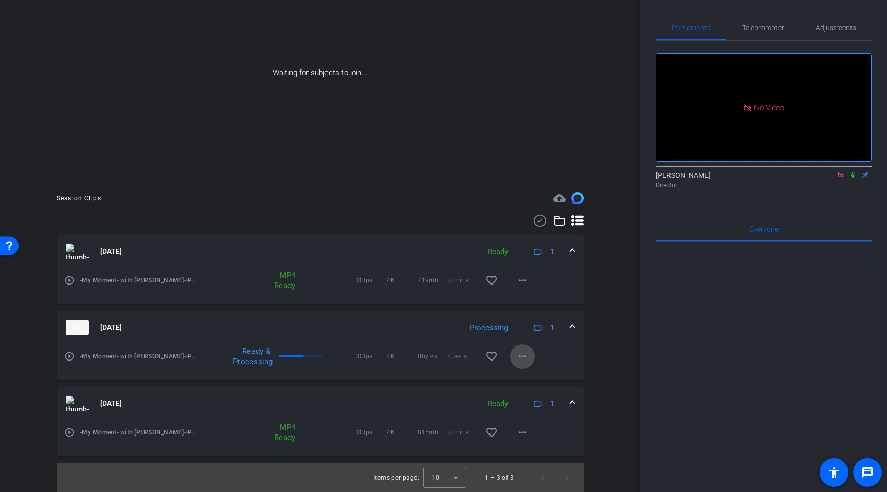
click at [523, 359] on mat-icon "more_horiz" at bounding box center [522, 357] width 12 height 12
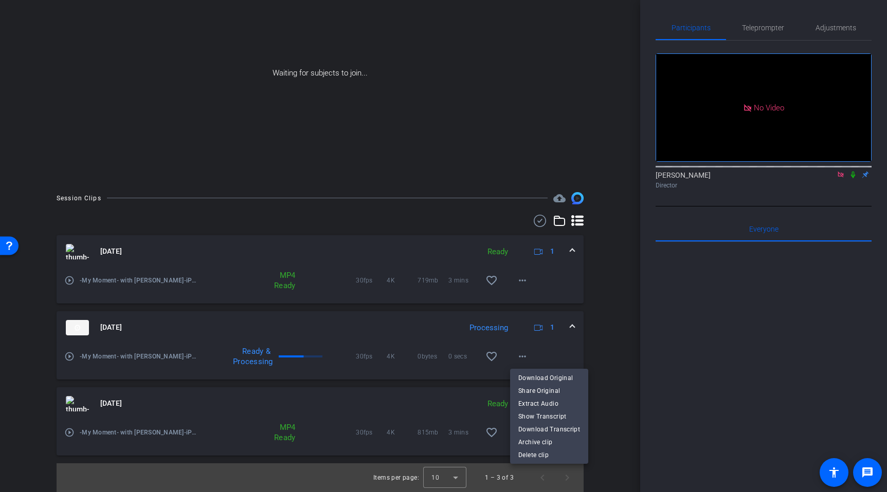
click at [425, 395] on div at bounding box center [443, 246] width 887 height 492
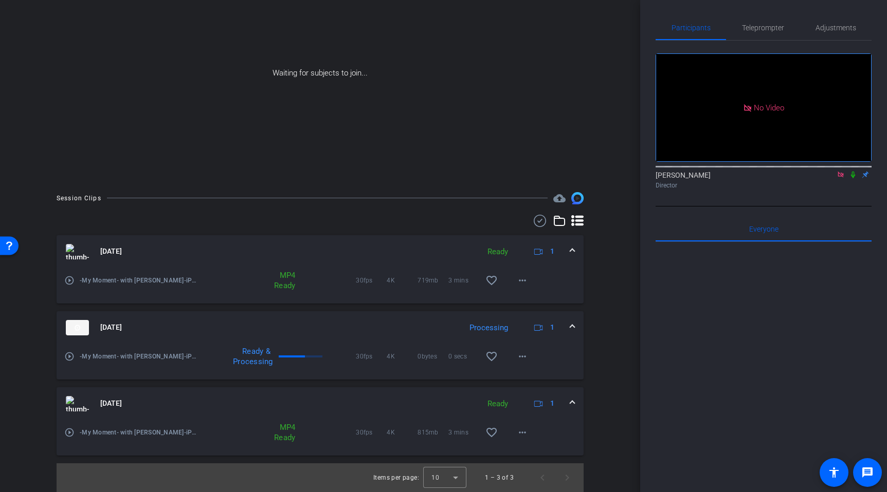
click at [329, 324] on mat-panel-title "[DATE]" at bounding box center [261, 327] width 390 height 15
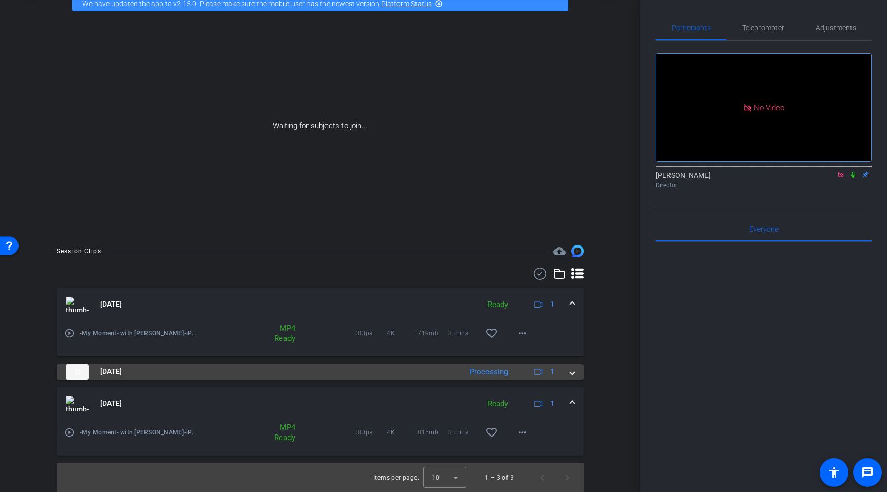
click at [361, 368] on mat-panel-title "[DATE]" at bounding box center [261, 371] width 390 height 15
